Goal: Task Accomplishment & Management: Complete application form

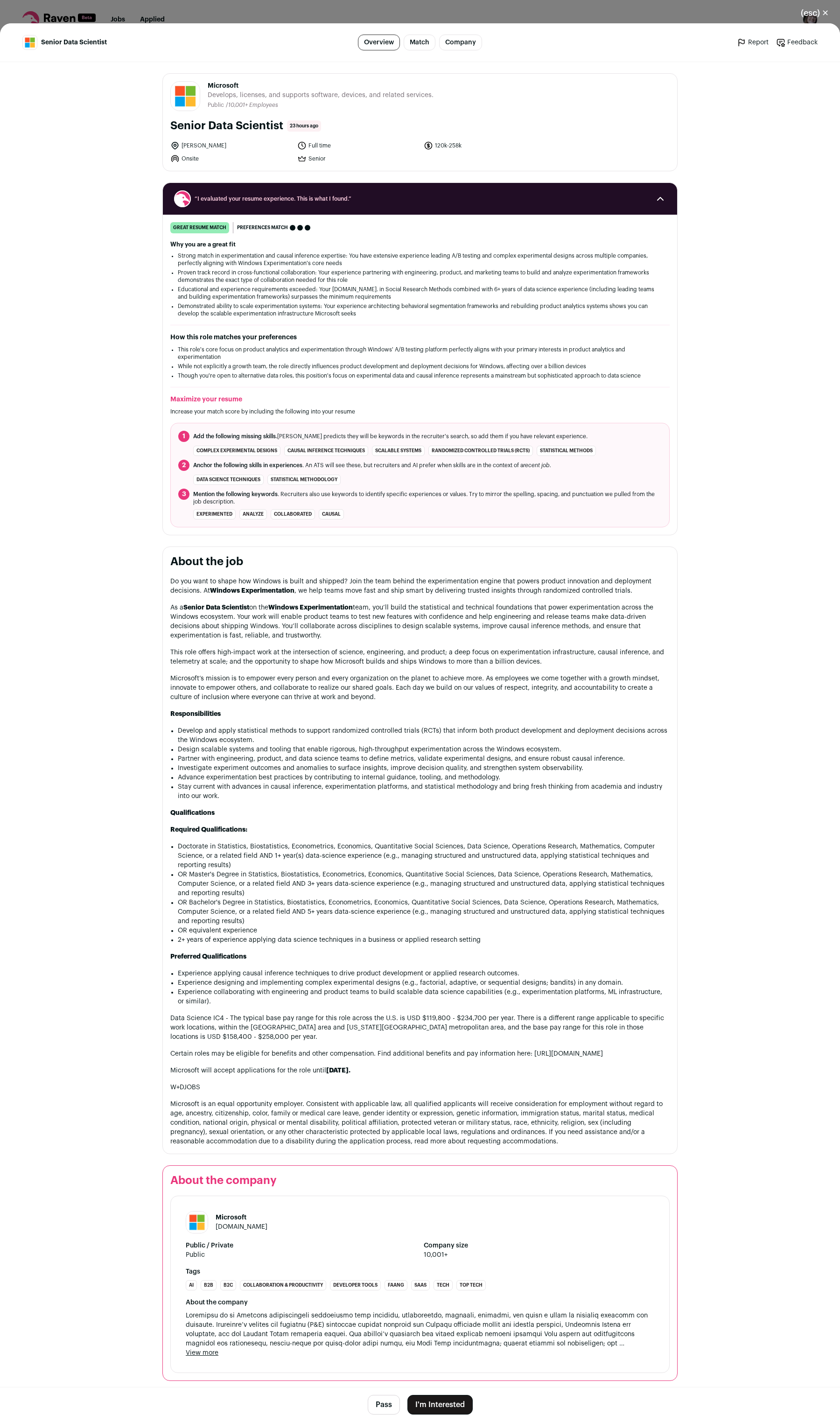
click at [387, 628] on p "As a Senior Data Scientist on the Windows Experimentation team, you’ll build th…" at bounding box center [420, 621] width 499 height 37
click at [221, 18] on div "(esc) ✕ Senior Data Scientist Overview Match Company Report Feedback Report Fee…" at bounding box center [420, 711] width 840 height 1422
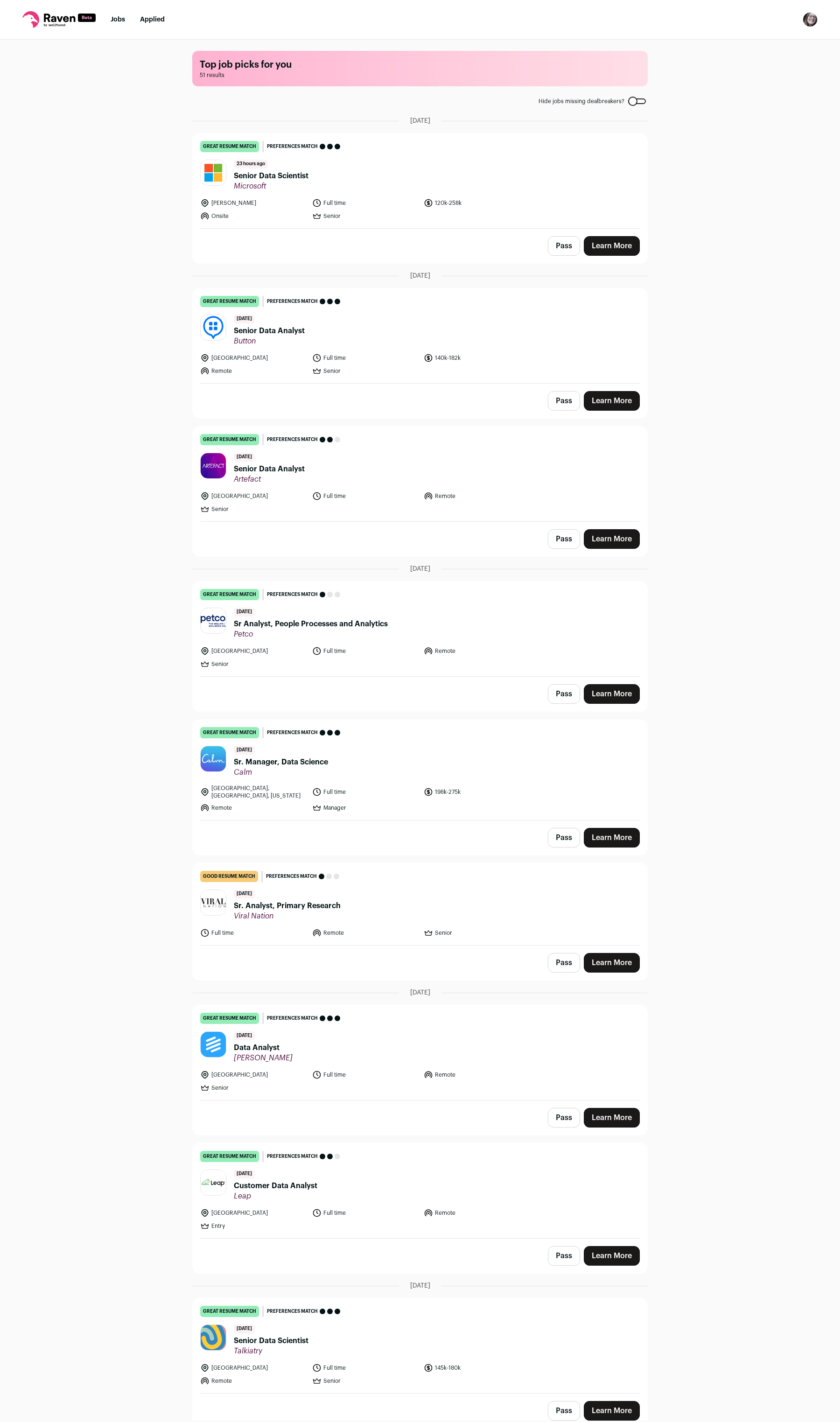
click at [267, 331] on span "Senior Data Analyst" at bounding box center [270, 331] width 71 height 11
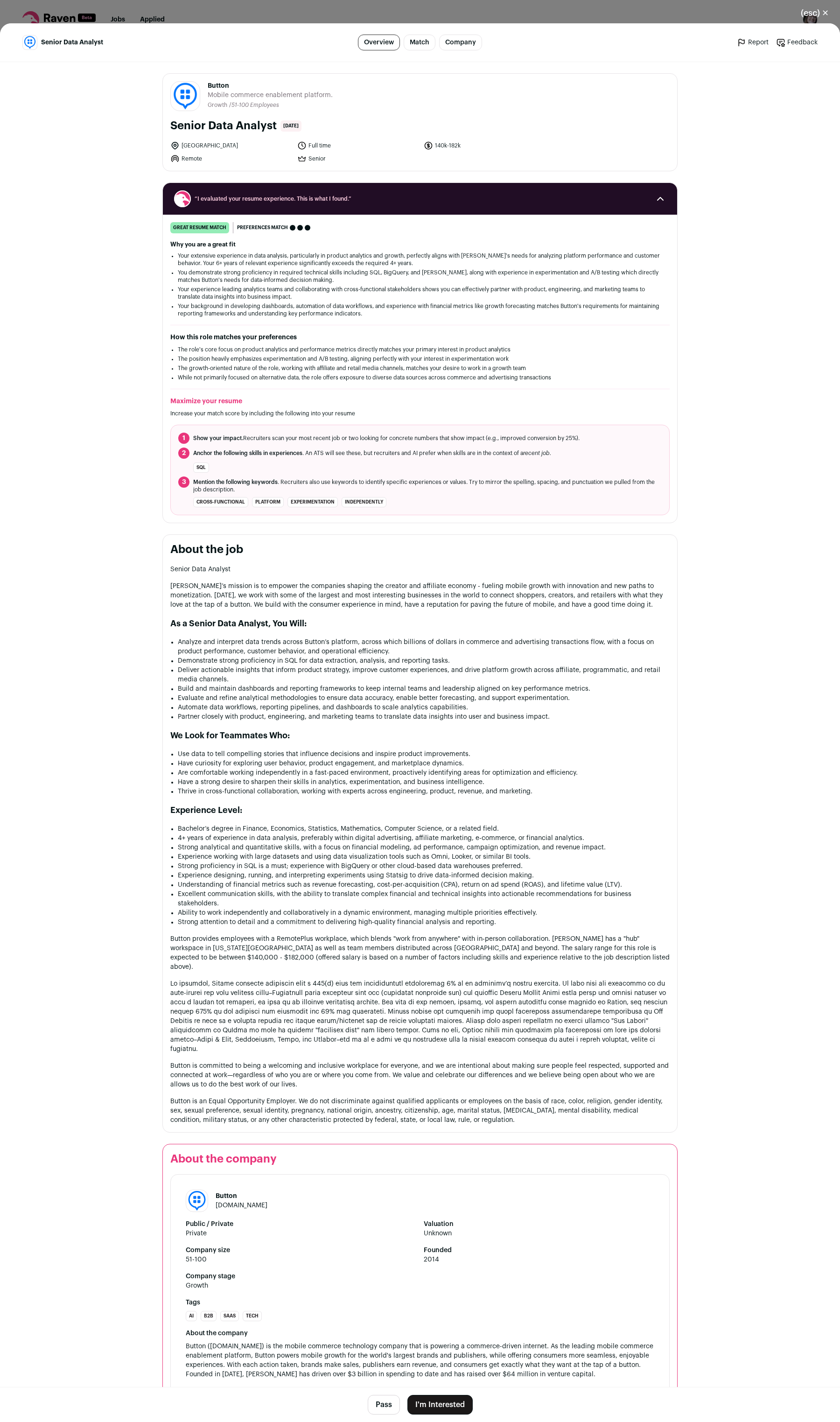
click at [219, 3] on div "(esc) ✕ Senior Data Analyst Overview Match Company Report Feedback Report Feedb…" at bounding box center [420, 711] width 840 height 1422
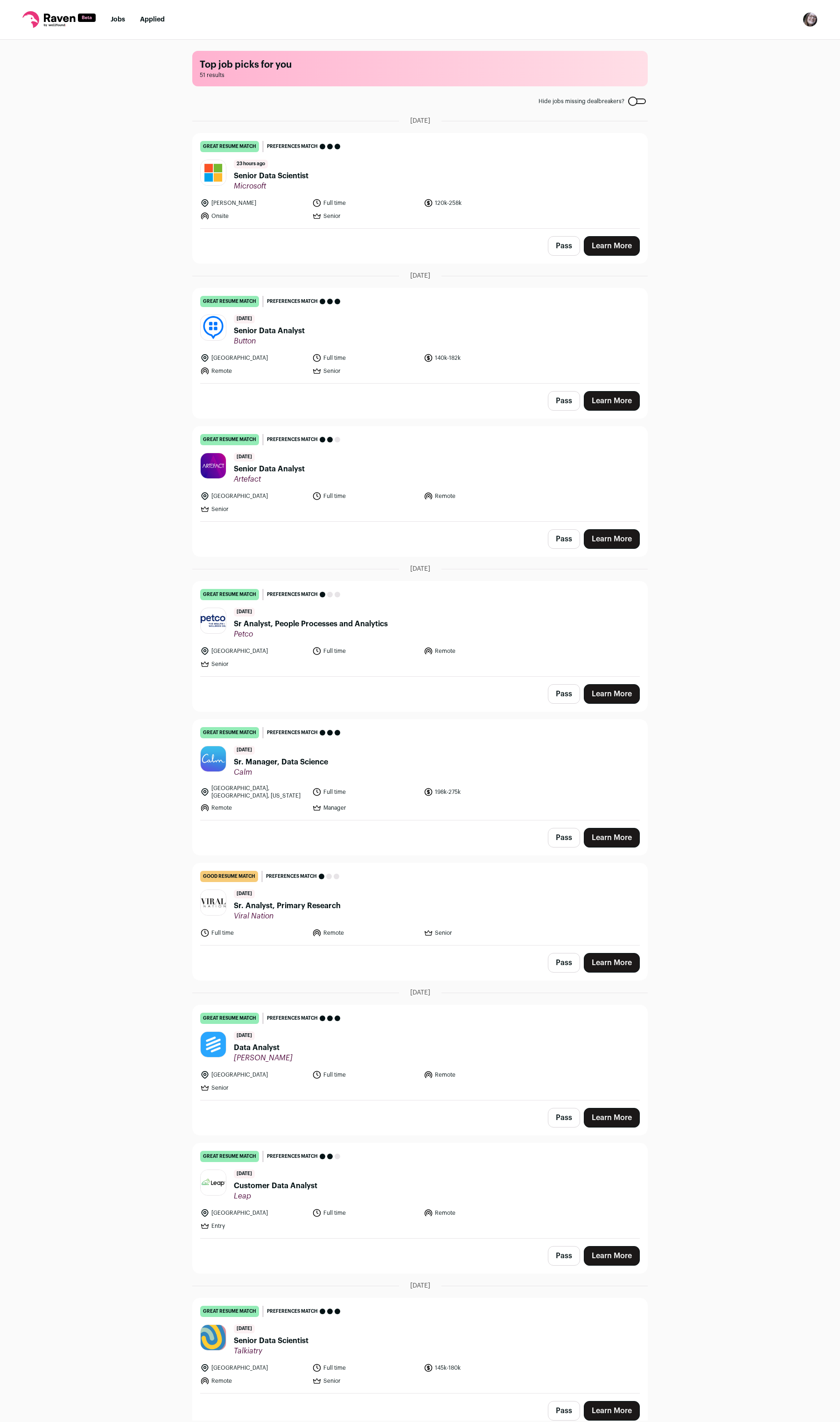
scroll to position [2, 0]
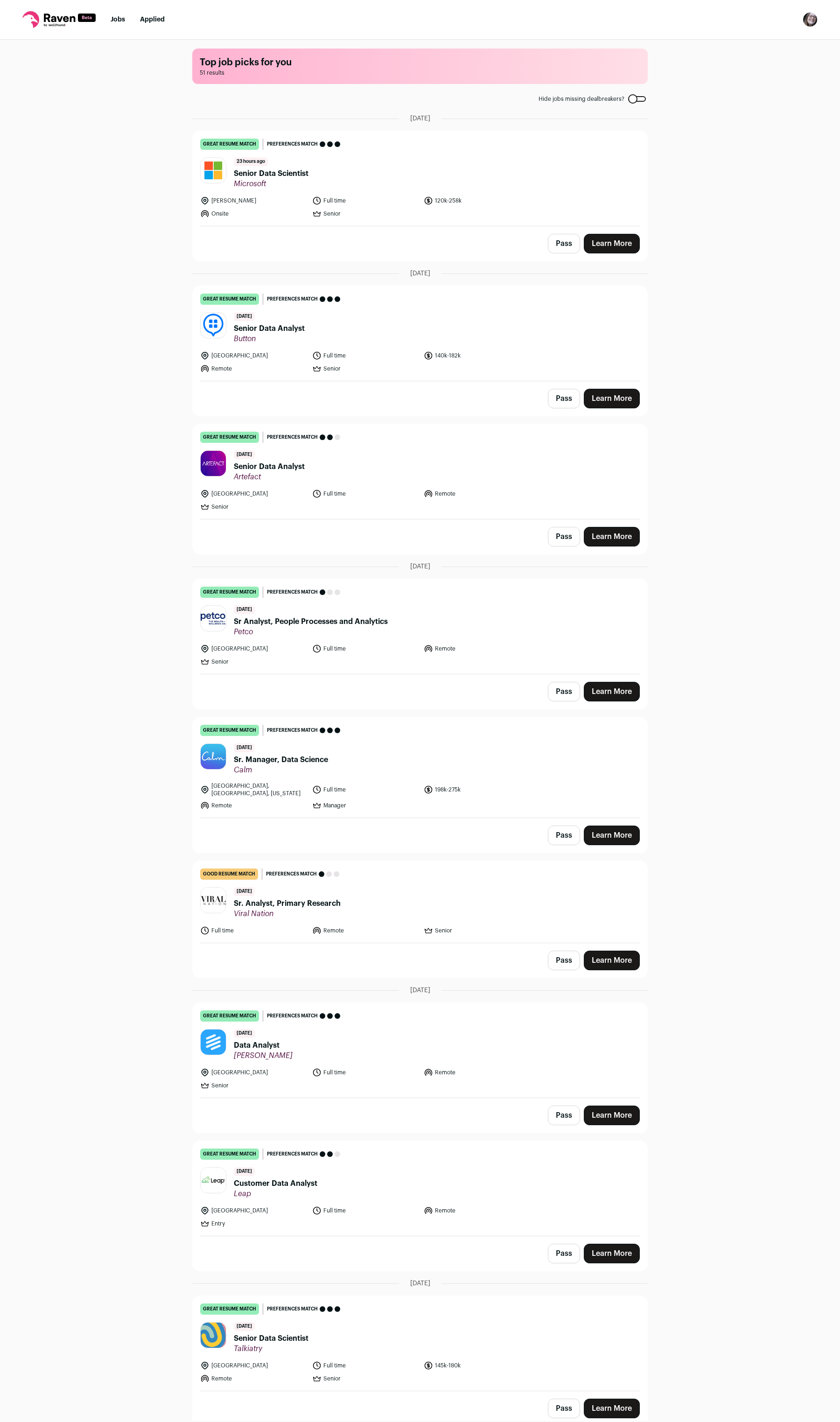
click at [272, 453] on div "3 days ago Senior Data Analyst Artefact" at bounding box center [270, 466] width 71 height 31
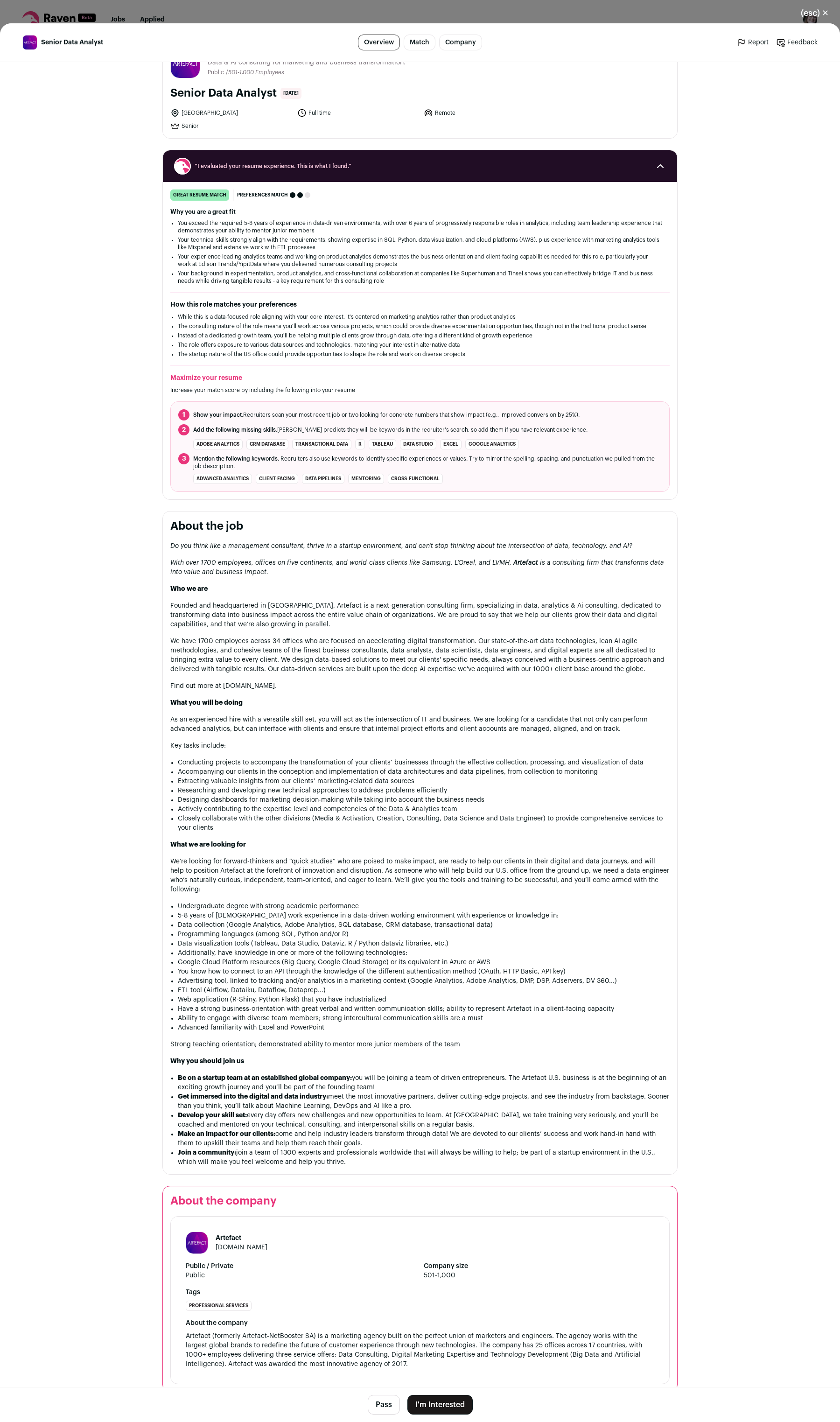
scroll to position [42, 0]
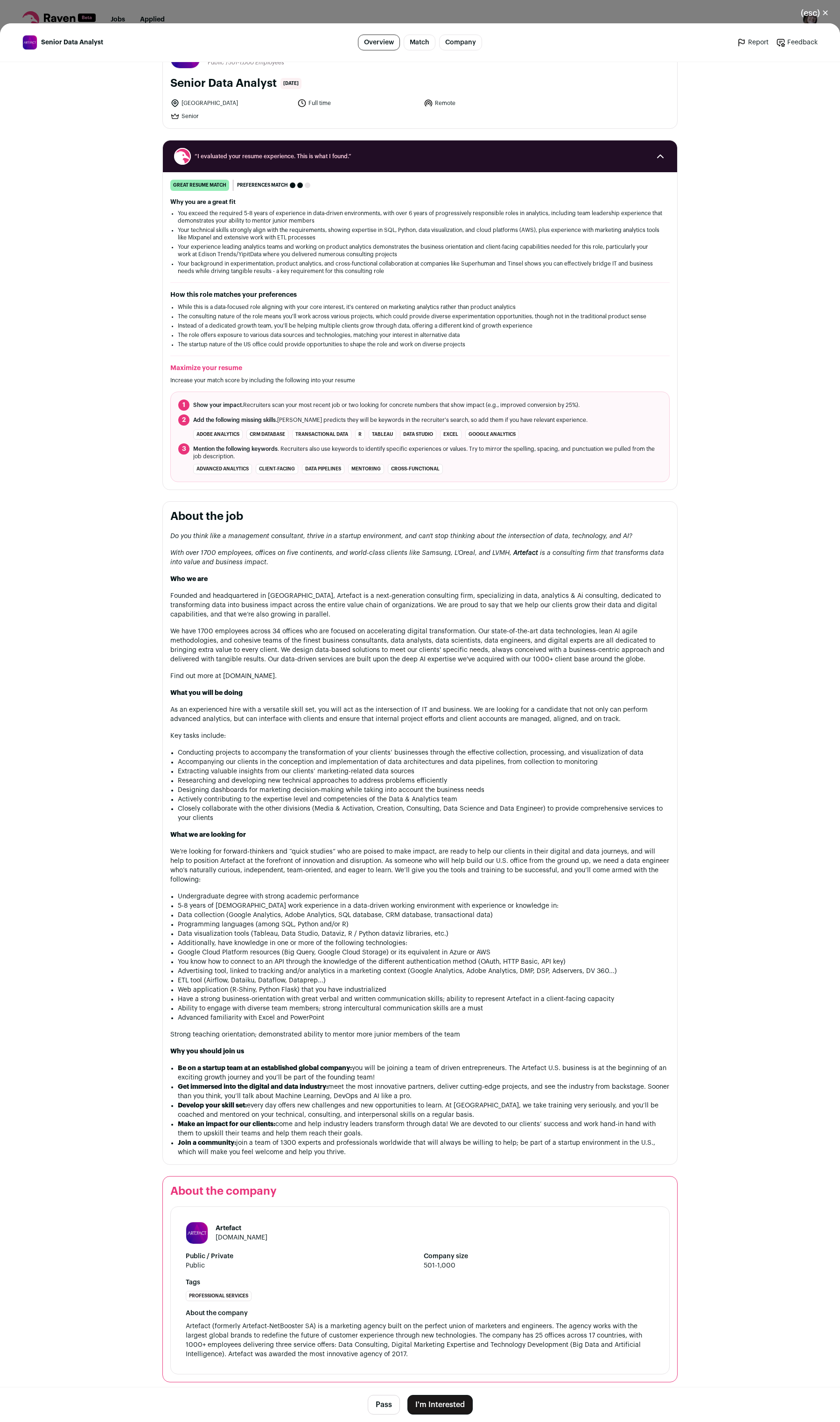
click at [420, 1409] on button "I'm Interested" at bounding box center [440, 1405] width 66 height 19
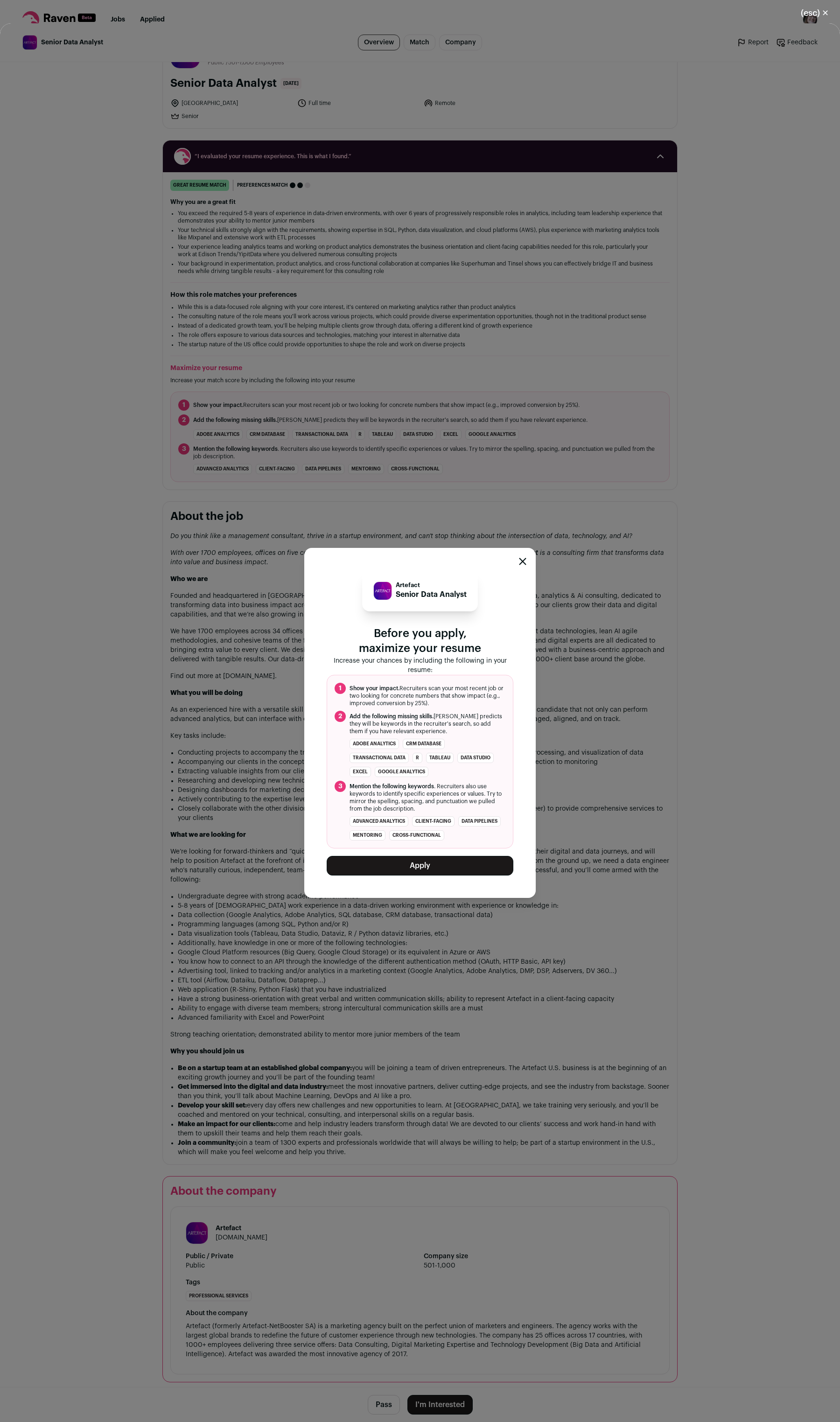
click at [396, 871] on button "Apply" at bounding box center [420, 866] width 187 height 19
